Goal: Check status: Check status

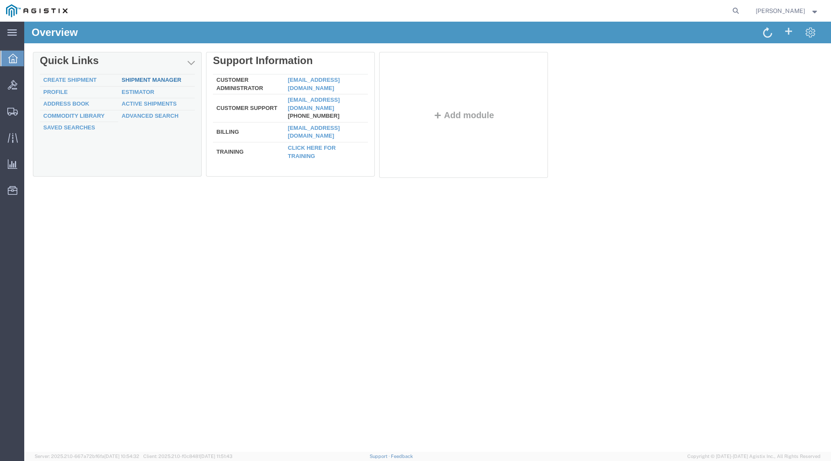
click at [142, 78] on link "Shipment Manager" at bounding box center [152, 80] width 60 height 6
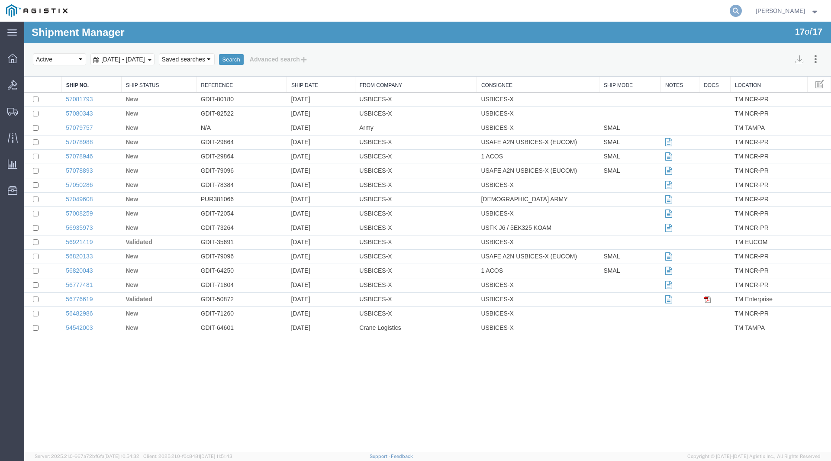
click at [741, 11] on icon at bounding box center [735, 11] width 12 height 12
click at [622, 15] on input "search" at bounding box center [597, 10] width 263 height 21
type input "GDIT-54526"
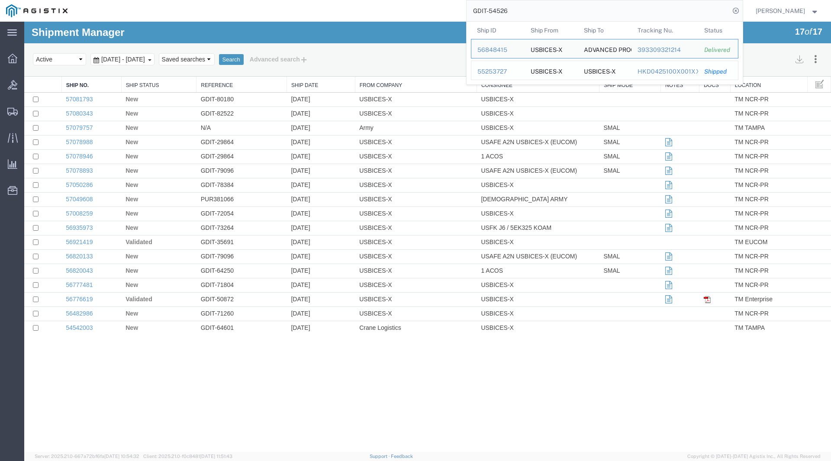
click at [501, 72] on div "55253727" at bounding box center [497, 71] width 41 height 9
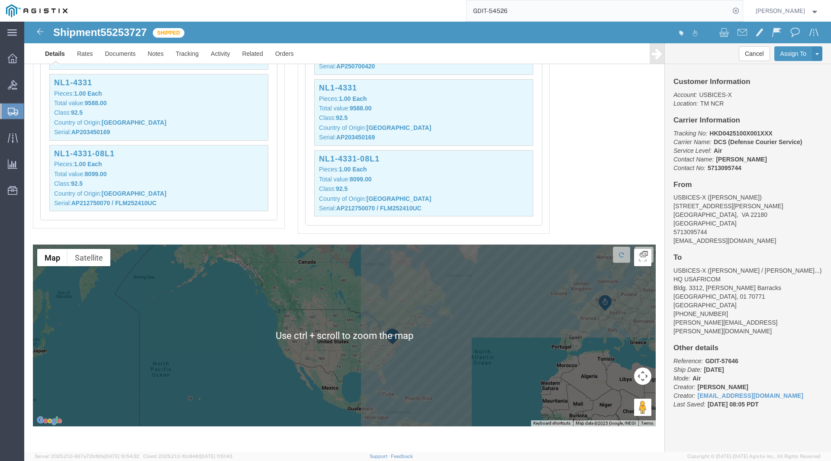
scroll to position [1338, 0]
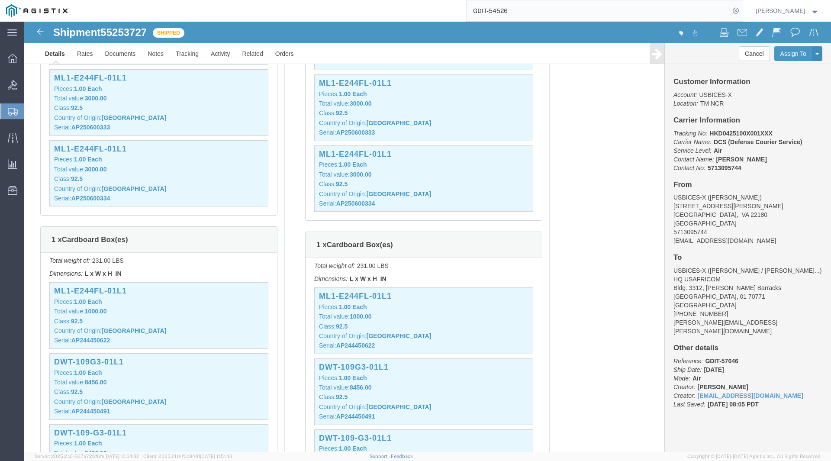
click div "Leg 1 - Air"
click div "Shipment Detail Ship From USBICES-X ([PERSON_NAME]) [STREET_ADDRESS][PERSON_NAM…"
drag, startPoint x: 601, startPoint y: 220, endPoint x: 607, endPoint y: 224, distance: 7.4
click div "Shipment Detail Ship From USBICES-X ([PERSON_NAME]) [STREET_ADDRESS][PERSON_NAM…"
